Goal: Answer question/provide support: Answer question/provide support

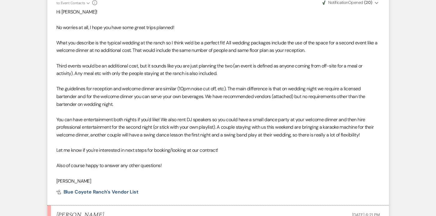
scroll to position [1275, 0]
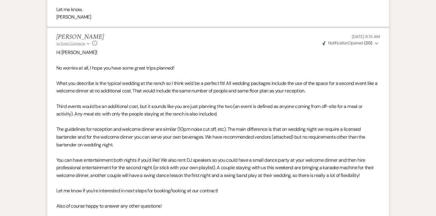
click at [88, 46] on icon "Expand" at bounding box center [88, 44] width 3 height 4
click at [137, 64] on p at bounding box center [218, 60] width 324 height 8
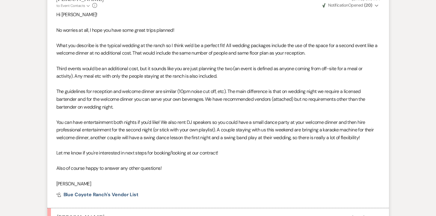
scroll to position [1318, 0]
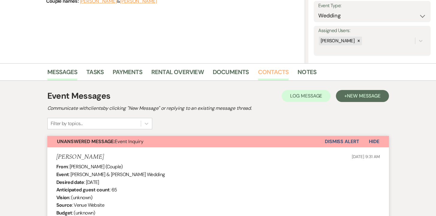
click at [268, 74] on link "Contacts" at bounding box center [273, 73] width 31 height 13
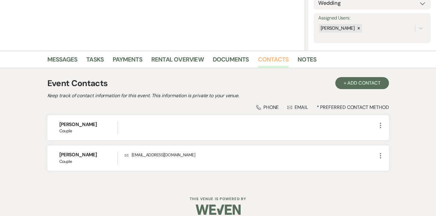
scroll to position [107, 0]
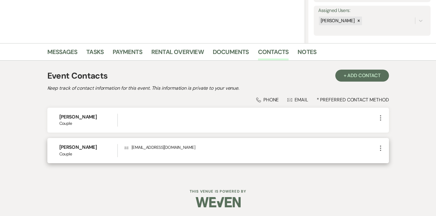
drag, startPoint x: 204, startPoint y: 148, endPoint x: 132, endPoint y: 150, distance: 72.0
click at [132, 150] on p "Envelope [EMAIL_ADDRESS][DOMAIN_NAME]" at bounding box center [251, 147] width 252 height 7
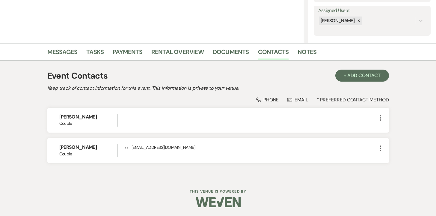
copy p "[EMAIL_ADDRESS][DOMAIN_NAME]"
click at [61, 52] on link "Messages" at bounding box center [62, 53] width 30 height 13
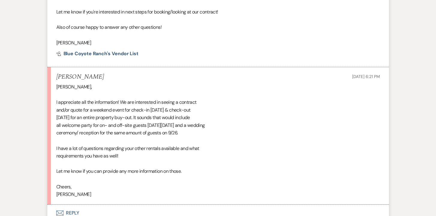
scroll to position [1514, 0]
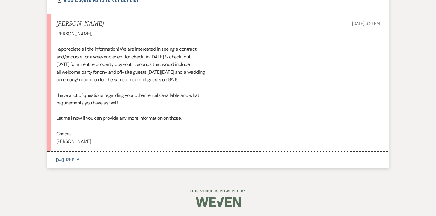
click at [71, 159] on button "Envelope Reply" at bounding box center [218, 159] width 342 height 17
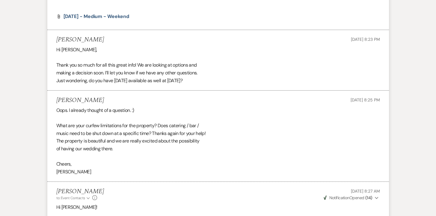
scroll to position [845, 0]
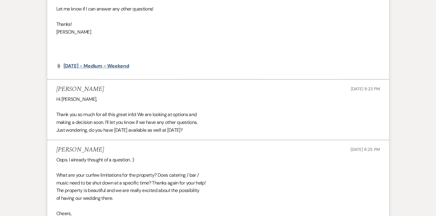
click at [123, 69] on span "[DATE] - Medium - Weekend" at bounding box center [97, 66] width 66 height 6
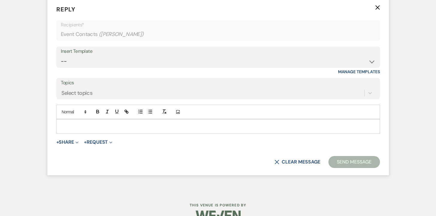
scroll to position [1682, 0]
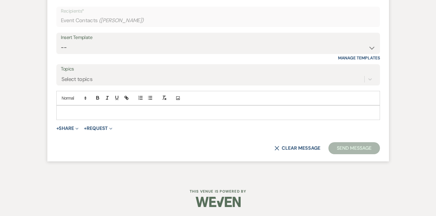
click at [93, 112] on p at bounding box center [218, 112] width 314 height 7
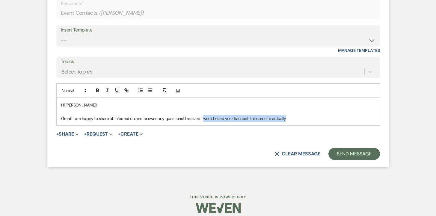
click at [203, 122] on p "Great! I am happy to share all information and answer any questions! I realized…" at bounding box center [218, 118] width 314 height 7
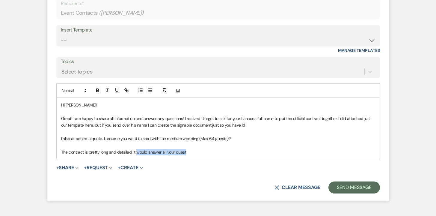
click at [137, 155] on p "The contract is pretty long and detailed, it would answer all your quest" at bounding box center [218, 152] width 314 height 7
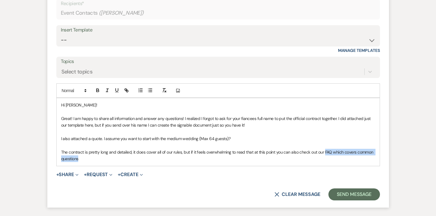
click at [325, 160] on p "The contract is pretty long and detailed, it does cover all of our rules, but i…" at bounding box center [218, 155] width 314 height 13
click at [126, 92] on icon "button" at bounding box center [127, 91] width 2 height 2
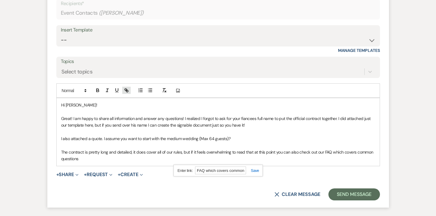
paste input "[URL][DOMAIN_NAME]"
type input "[URL][DOMAIN_NAME]"
click at [82, 162] on p "The contract is pretty long and detailed, it does cover all of our rules, but i…" at bounding box center [218, 155] width 314 height 13
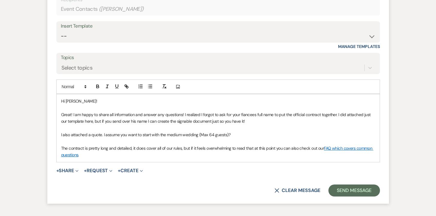
scroll to position [1688, 0]
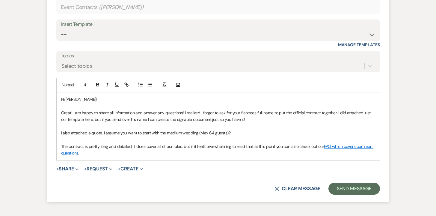
click at [72, 171] on button "+ Share Expand" at bounding box center [67, 168] width 22 height 5
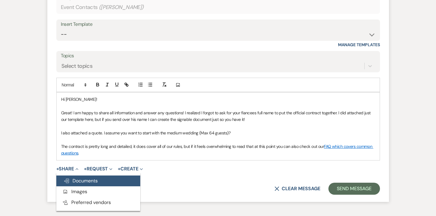
click at [76, 184] on span "Doc Upload Documents" at bounding box center [81, 180] width 34 height 6
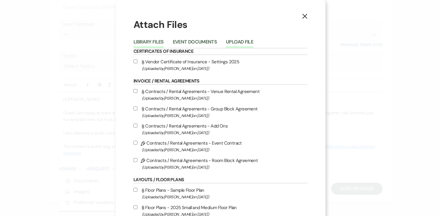
click at [239, 40] on button "Upload File" at bounding box center [239, 44] width 27 height 8
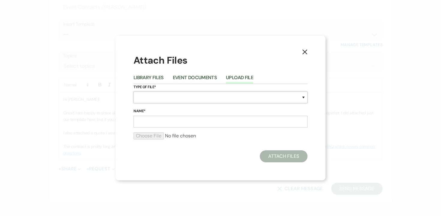
click at [175, 95] on select "Special Event Insurance Vendor Certificate of Insurance Contracts / Rental Agre…" at bounding box center [220, 97] width 174 height 12
select select "10"
click at [159, 121] on input "Name*" at bounding box center [220, 122] width 174 height 12
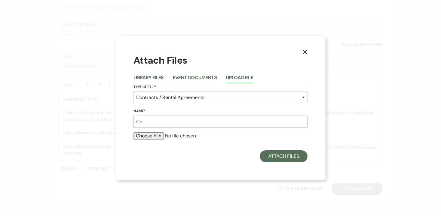
type input "C"
type input "Sample Contract - Don't sign this one"
click at [145, 136] on input "file" at bounding box center [220, 135] width 174 height 7
type input "C:\fakepath\[DATE] Event Contract (2).pdf"
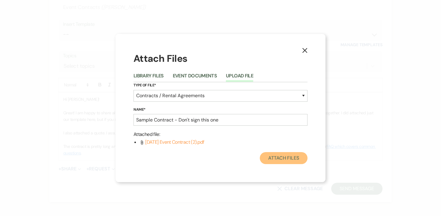
click at [293, 159] on button "Attach Files" at bounding box center [284, 158] width 48 height 12
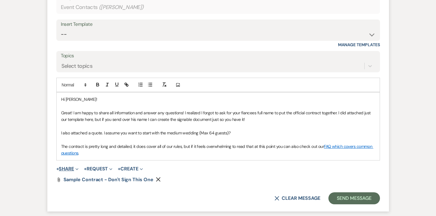
click at [65, 171] on button "+ Share Expand" at bounding box center [67, 168] width 22 height 5
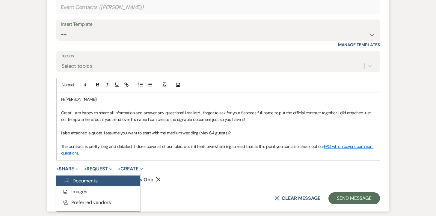
click at [91, 184] on span "Doc Upload Documents" at bounding box center [81, 180] width 34 height 6
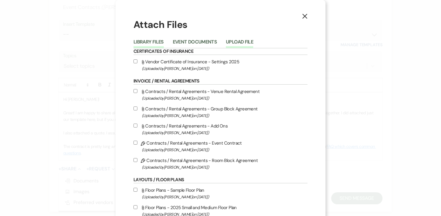
click at [240, 40] on button "Upload File" at bounding box center [239, 44] width 27 height 8
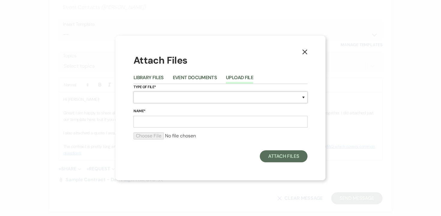
click at [168, 102] on select "Special Event Insurance Vendor Certificate of Insurance Contracts / Rental Agre…" at bounding box center [220, 97] width 174 height 12
select select "8"
click at [147, 119] on input "Name*" at bounding box center [220, 122] width 174 height 12
type input "Quote - [DATE] - Medium - Weekend"
click at [135, 137] on input "file" at bounding box center [220, 135] width 174 height 7
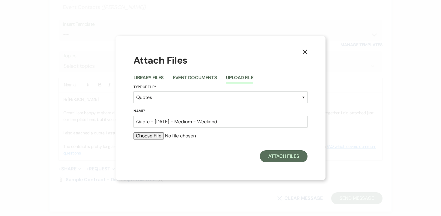
type input "C:\fakepath\[PERSON_NAME] medium sept (1).pdf"
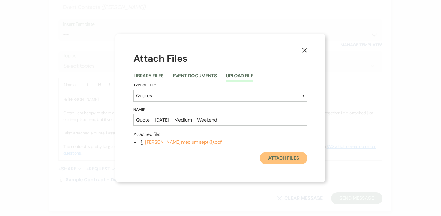
click at [275, 155] on button "Attach Files" at bounding box center [284, 158] width 48 height 12
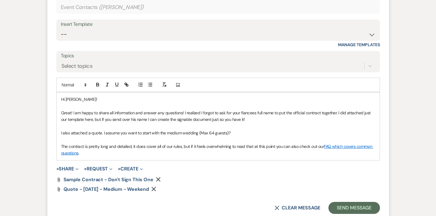
click at [118, 156] on p "The contract is pretty long and detailed, it does cover all of our rules, but i…" at bounding box center [218, 149] width 314 height 13
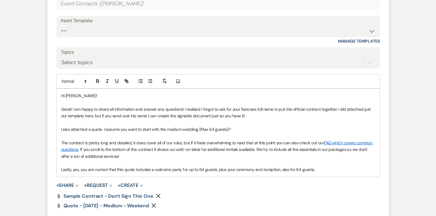
scroll to position [1692, 0]
click at [253, 116] on p "Great! I am happy to share all information and answer any questions! I realized…" at bounding box center [218, 111] width 314 height 13
click at [361, 116] on p "Great! I am happy to share all information and answer any questions! I realized…" at bounding box center [218, 111] width 314 height 13
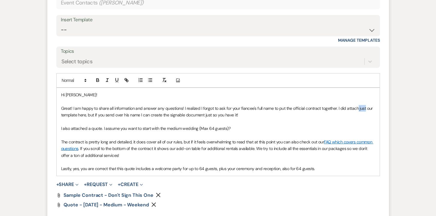
click at [365, 116] on p "Great! I am happy to share all information and answer any questions! I realized…" at bounding box center [218, 111] width 314 height 13
click at [85, 118] on p "Great! I am happy to share all information and answer any questions! I realized…" at bounding box center [218, 111] width 314 height 13
click at [281, 118] on p "Great! I am happy to share all information and answer any questions! I realized…" at bounding box center [218, 111] width 314 height 13
click at [198, 132] on p "I also attached a quote. I assume you want to start with the medium wedding (Ma…" at bounding box center [218, 128] width 314 height 7
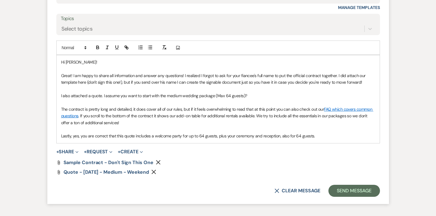
scroll to position [1730, 0]
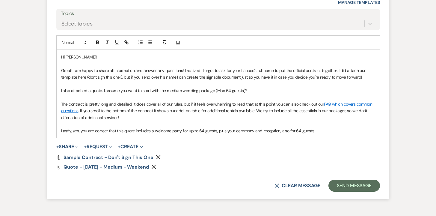
click at [331, 134] on p "Lastly, yes, you are correct that this quote includes a welcome party for up to…" at bounding box center [218, 130] width 314 height 7
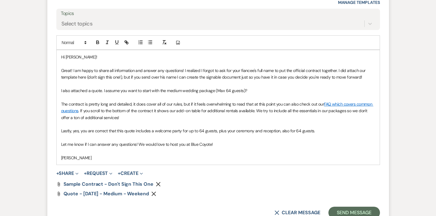
click at [253, 110] on p "The contract is pretty long and detailed, it does cover all of our rules, but i…" at bounding box center [218, 111] width 314 height 20
click at [71, 176] on button "+ Share Expand" at bounding box center [67, 173] width 22 height 5
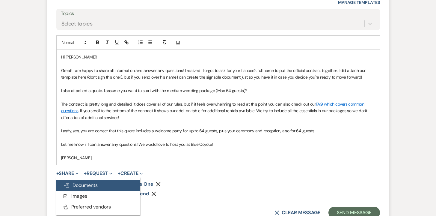
click at [80, 188] on span "Doc Upload Documents" at bounding box center [81, 185] width 34 height 6
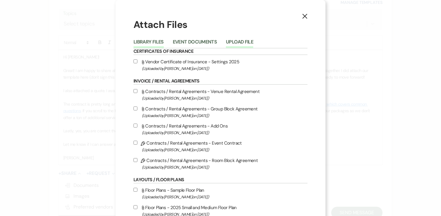
click at [238, 41] on button "Upload File" at bounding box center [239, 44] width 27 height 8
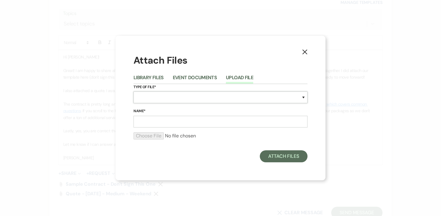
click at [167, 97] on select "Special Event Insurance Vendor Certificate of Insurance Contracts / Rental Agre…" at bounding box center [220, 97] width 174 height 12
select select "8"
click at [153, 121] on input "Name*" at bounding box center [220, 122] width 174 height 12
type input "Add Ons"
click at [139, 134] on input "file" at bounding box center [220, 135] width 174 height 7
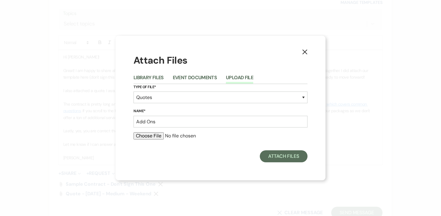
type input "C:\fakepath\Blue Coyote Add Ons.pdf"
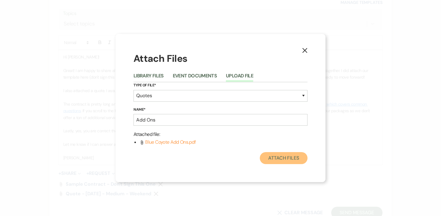
click at [278, 158] on button "Attach Files" at bounding box center [284, 158] width 48 height 12
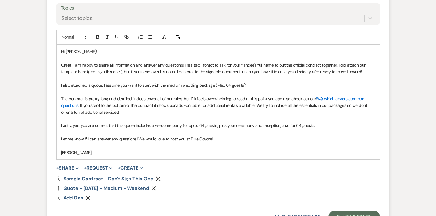
scroll to position [1736, 0]
click at [136, 111] on p "The contract is pretty long and detailed, it does cover all of our rules, but i…" at bounding box center [218, 105] width 314 height 20
click at [135, 115] on p "The contract is pretty long and detailed, it does cover all of our rules, but i…" at bounding box center [218, 105] width 314 height 20
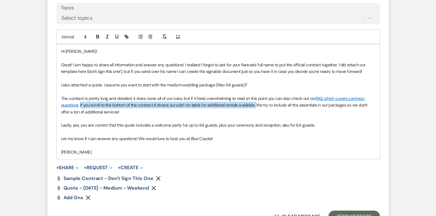
drag, startPoint x: 80, startPoint y: 113, endPoint x: 257, endPoint y: 113, distance: 176.9
click at [257, 113] on p "The contract is pretty long and detailed, it does cover all of our rules, but i…" at bounding box center [218, 105] width 314 height 20
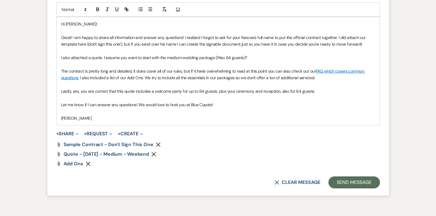
scroll to position [1762, 0]
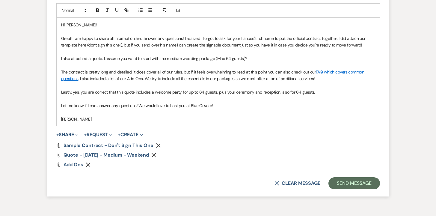
click at [334, 82] on p "The contract is pretty long and detailed, it does cover all of our rules, but i…" at bounding box center [218, 75] width 314 height 13
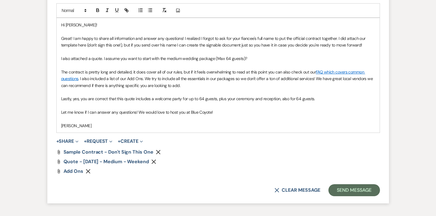
click at [317, 87] on p "The contract is pretty long and detailed, it does cover all of our rules, but i…" at bounding box center [218, 79] width 314 height 20
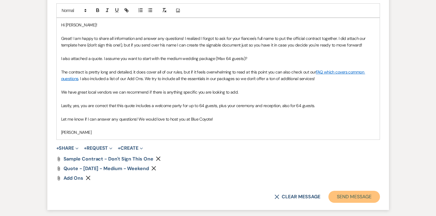
click at [360, 203] on button "Send Message" at bounding box center [354, 197] width 51 height 12
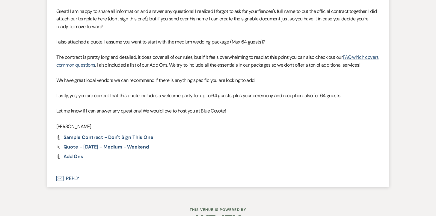
scroll to position [1698, 0]
